Goal: Find specific page/section: Locate item on page

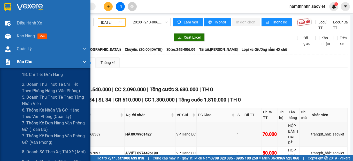
scroll to position [1033, 0]
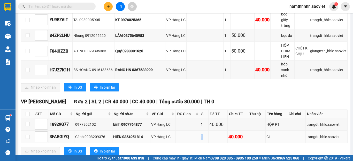
drag, startPoint x: 197, startPoint y: 54, endPoint x: 202, endPoint y: 53, distance: 5.0
click at [202, 131] on tr "3FABGIYQ Cảnh 0903209376 HIỂN 0354951814 VP Hàng LC 1 40.000 CL trangdt_hhlc.sa…" at bounding box center [184, 137] width 326 height 12
copy div "1"
drag, startPoint x: 127, startPoint y: 120, endPoint x: 129, endPoint y: 117, distance: 3.5
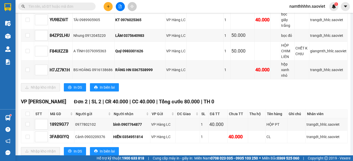
copy div "9"
copy div "0"
copy div "6"
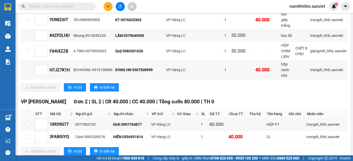
copy div "7"
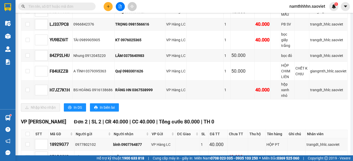
scroll to position [1007, 0]
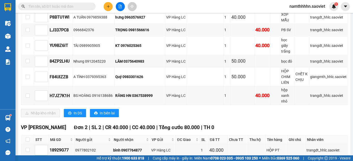
click at [141, 160] on div "HIỂN 0354951814" at bounding box center [131, 163] width 36 height 6
click at [138, 157] on td "HIỂN 0354951814" at bounding box center [131, 163] width 38 height 12
drag, startPoint x: 140, startPoint y: 81, endPoint x: 145, endPoint y: 80, distance: 4.8
click at [145, 160] on div "HIỂN 0354951814" at bounding box center [131, 163] width 36 height 6
copy div "4"
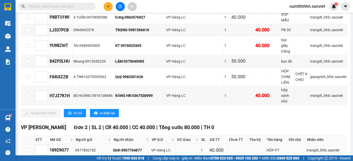
click at [125, 148] on div "bình 0907764877" at bounding box center [131, 151] width 36 height 6
drag, startPoint x: 133, startPoint y: 67, endPoint x: 130, endPoint y: 69, distance: 2.7
click at [130, 148] on div "bình 0907764877" at bounding box center [131, 151] width 36 height 6
copy div "6"
